Goal: Find specific fact: Find specific fact

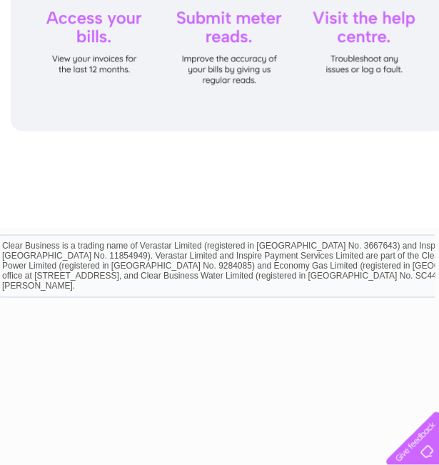
scroll to position [280, 3]
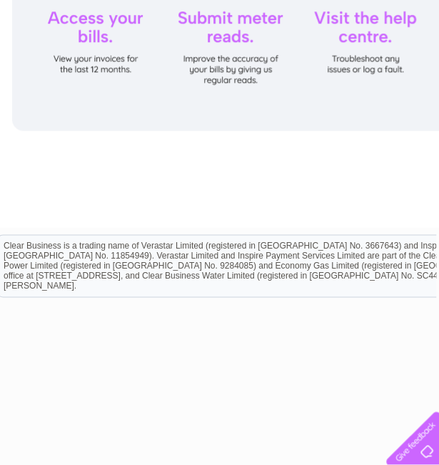
drag, startPoint x: 126, startPoint y: 265, endPoint x: 104, endPoint y: 266, distance: 21.5
click at [104, 266] on div "Clear Business is a trading name of Verastar Limited (registered in [GEOGRAPHIC…" at bounding box center [335, 265] width 675 height 61
drag, startPoint x: 104, startPoint y: 266, endPoint x: 129, endPoint y: 266, distance: 25.0
click at [129, 266] on div "Clear Business is a trading name of Verastar Limited (registered in [GEOGRAPHIC…" at bounding box center [335, 265] width 675 height 61
drag, startPoint x: 130, startPoint y: 265, endPoint x: 116, endPoint y: 265, distance: 13.6
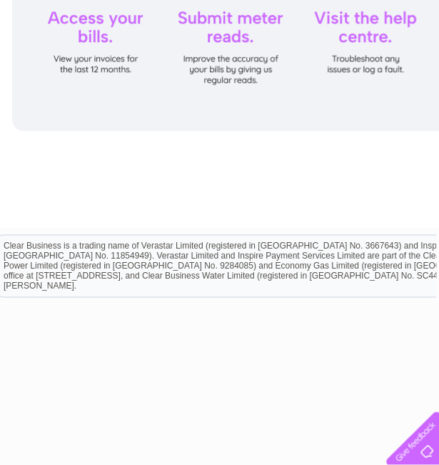
click at [116, 265] on div "Clear Business is a trading name of Verastar Limited (registered in [GEOGRAPHIC…" at bounding box center [335, 265] width 675 height 61
click at [117, 265] on div "Clear Business is a trading name of Verastar Limited (registered in [GEOGRAPHIC…" at bounding box center [335, 265] width 675 height 61
click at [123, 265] on div "Clear Business is a trading name of Verastar Limited (registered in [GEOGRAPHIC…" at bounding box center [335, 265] width 675 height 61
drag, startPoint x: 129, startPoint y: 265, endPoint x: 96, endPoint y: 264, distance: 32.9
click at [96, 264] on div "Clear Business is a trading name of Verastar Limited (registered in [GEOGRAPHIC…" at bounding box center [335, 265] width 675 height 61
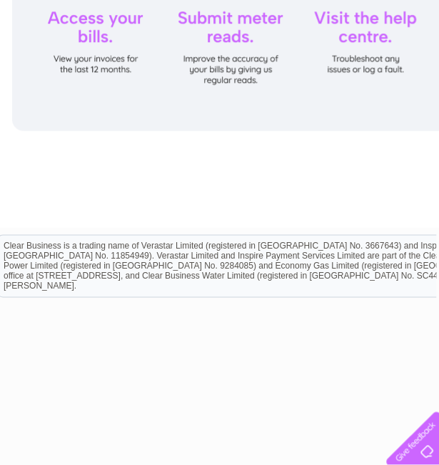
copy div "9284085"
